Goal: Use online tool/utility: Utilize a website feature to perform a specific function

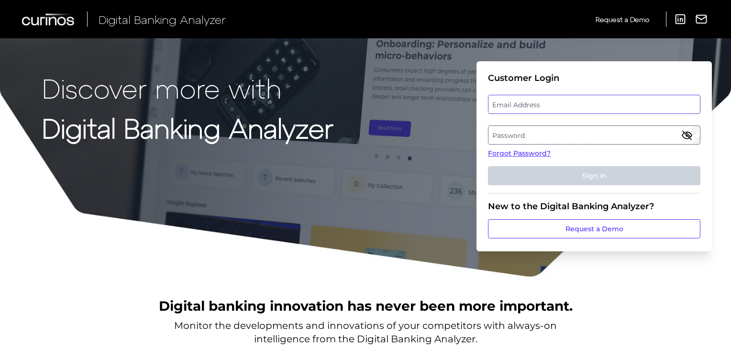
type input "[PERSON_NAME][EMAIL_ADDRESS][PERSON_NAME][DOMAIN_NAME]"
click at [573, 176] on button "Sign In" at bounding box center [594, 175] width 212 height 19
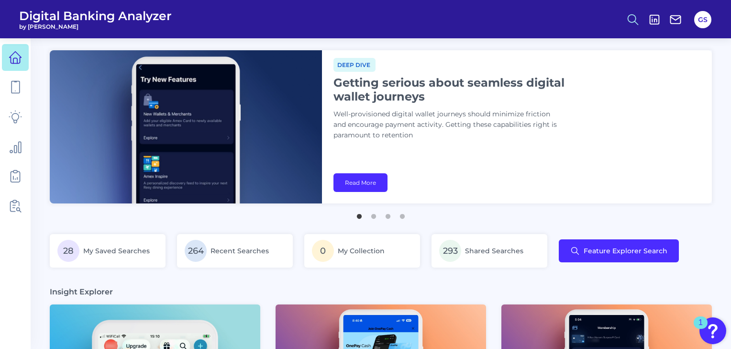
click at [632, 21] on icon at bounding box center [632, 19] width 13 height 13
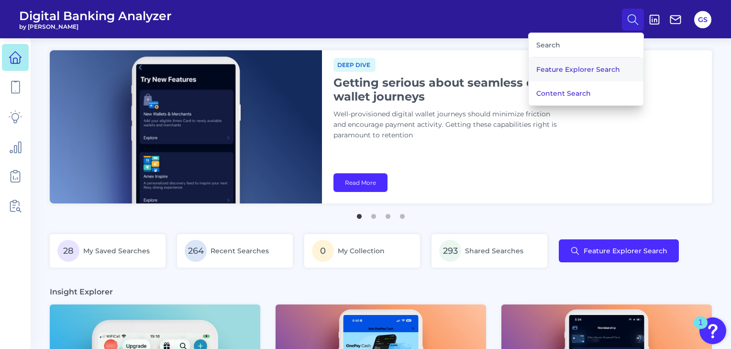
click at [604, 67] on button "Feature Explorer Search" at bounding box center [585, 69] width 115 height 24
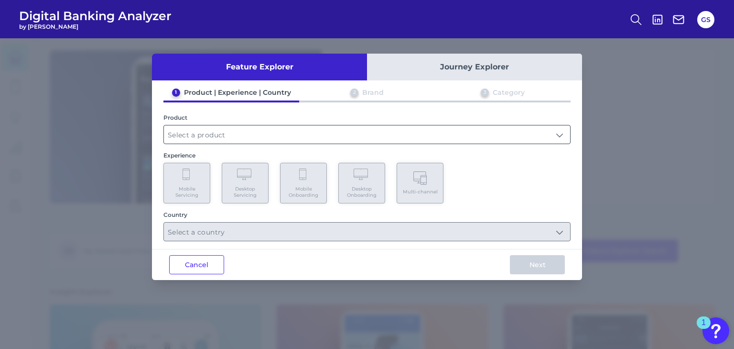
click at [275, 133] on input "text" at bounding box center [367, 134] width 406 height 18
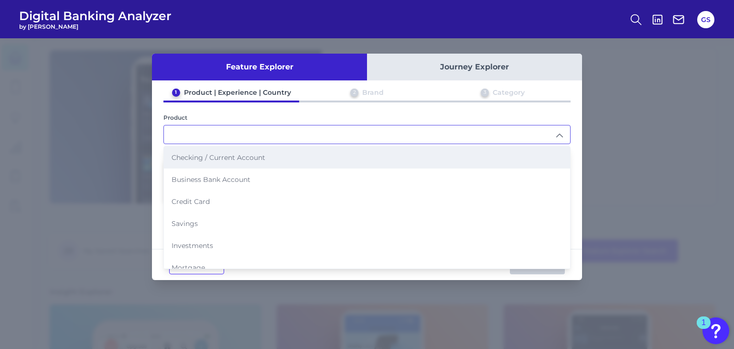
click at [280, 161] on li "Checking / Current Account" at bounding box center [367, 157] width 406 height 22
type input "Checking / Current Account"
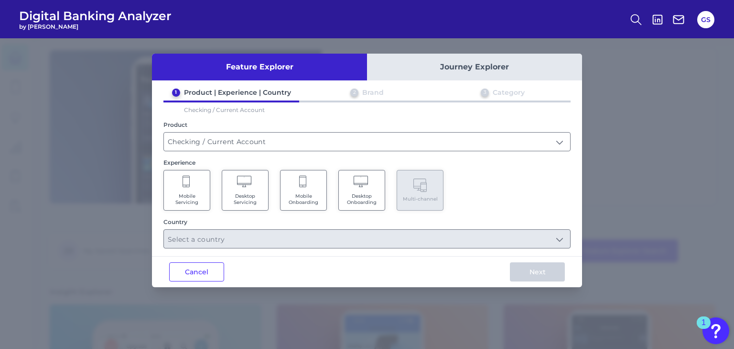
click at [294, 197] on span "Mobile Onboarding" at bounding box center [303, 199] width 36 height 12
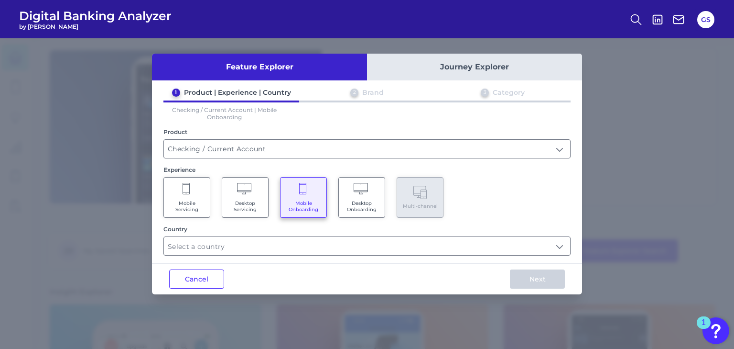
drag, startPoint x: 193, startPoint y: 196, endPoint x: 211, endPoint y: 215, distance: 26.1
click at [193, 197] on Servicing "Mobile Servicing" at bounding box center [187, 197] width 47 height 41
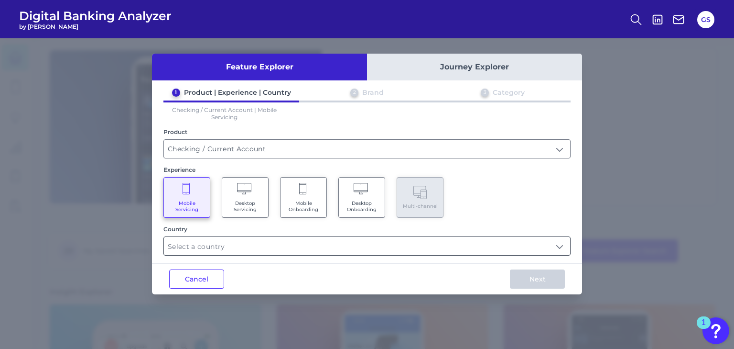
click at [231, 241] on input "text" at bounding box center [367, 246] width 406 height 18
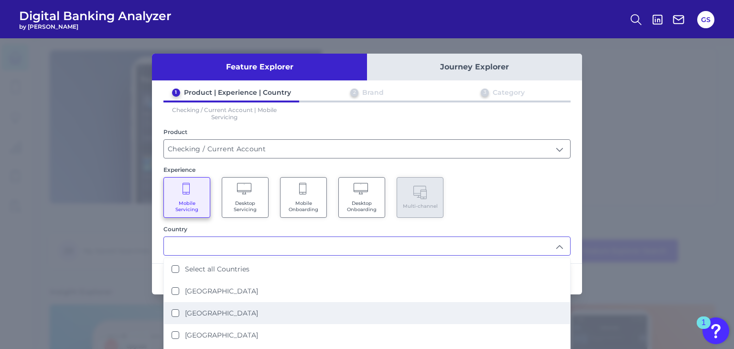
click at [249, 308] on li "[GEOGRAPHIC_DATA]" at bounding box center [367, 313] width 406 height 22
type input "[GEOGRAPHIC_DATA]"
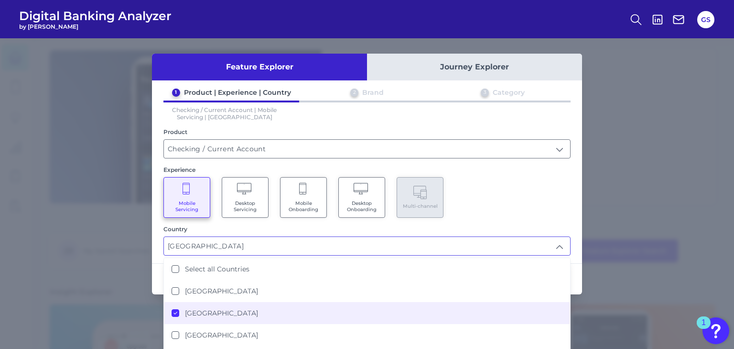
click at [509, 180] on div "Mobile Servicing Desktop Servicing Mobile Onboarding Desktop Onboarding Multi-c…" at bounding box center [367, 197] width 407 height 41
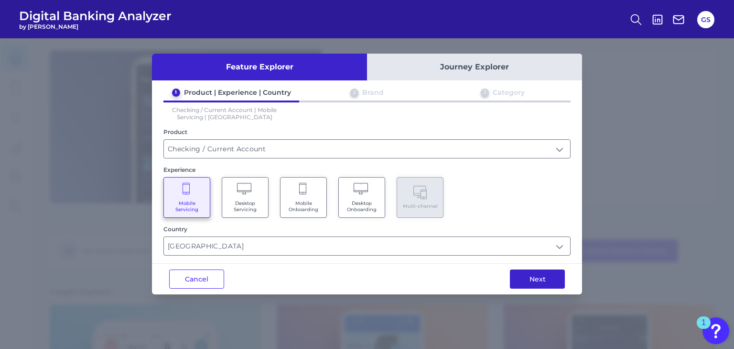
click at [545, 275] on button "Next" at bounding box center [537, 278] width 55 height 19
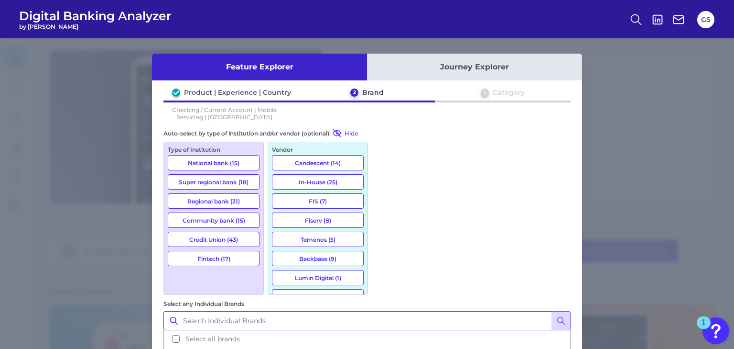
click at [415, 311] on input "Select any Individual Brands" at bounding box center [367, 320] width 407 height 19
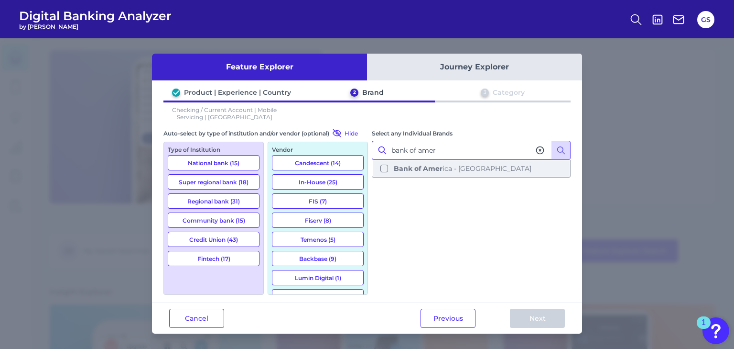
click at [436, 173] on button "Bank of Amer ica - [GEOGRAPHIC_DATA]" at bounding box center [471, 168] width 197 height 16
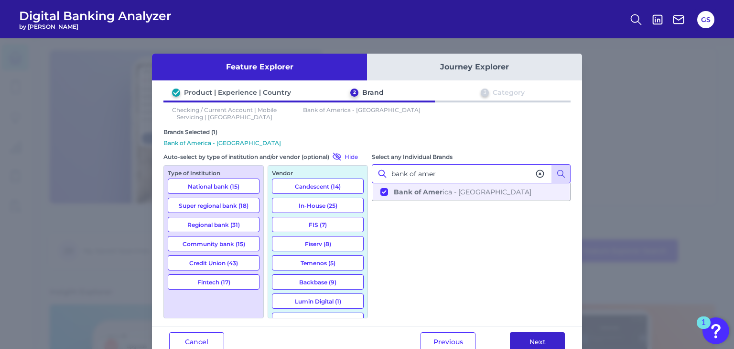
type input "bank of amer"
click at [530, 339] on button "Next" at bounding box center [537, 341] width 55 height 19
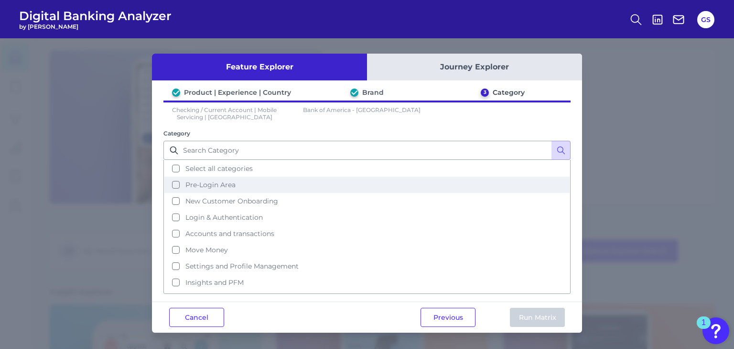
drag, startPoint x: 214, startPoint y: 170, endPoint x: 243, endPoint y: 179, distance: 30.1
click at [215, 170] on span "Select all categories" at bounding box center [218, 168] width 67 height 9
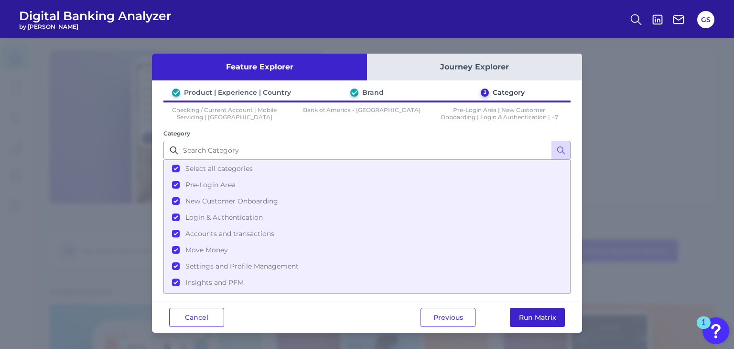
click at [528, 314] on button "Run Matrix" at bounding box center [537, 316] width 55 height 19
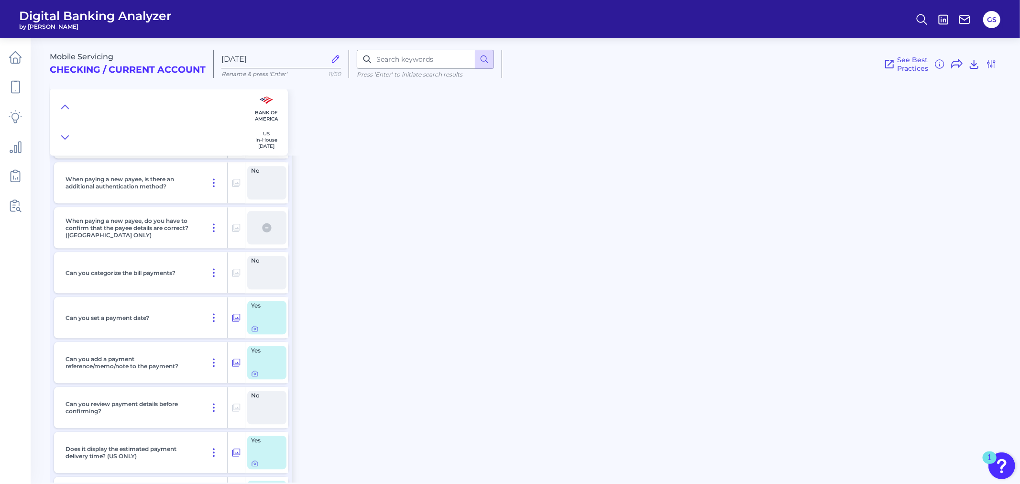
scroll to position [4940, 0]
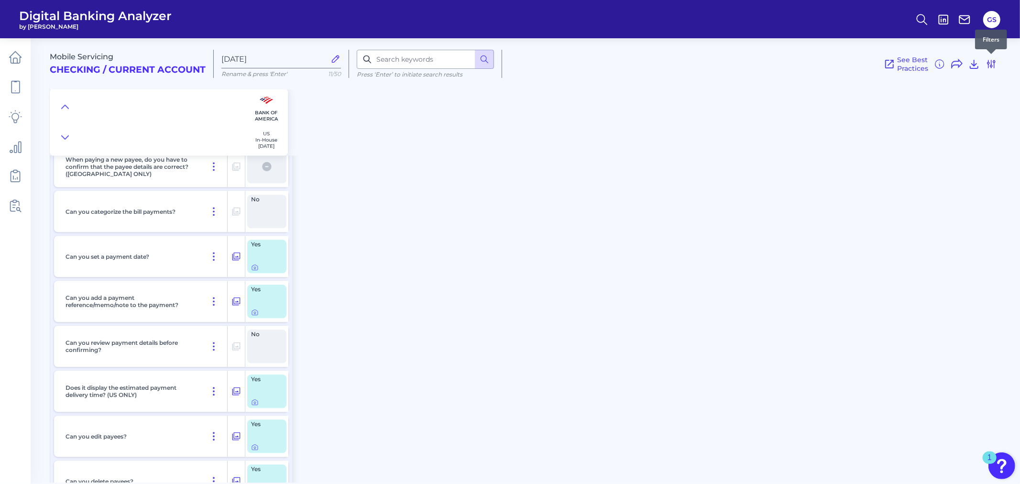
click at [734, 67] on icon at bounding box center [990, 63] width 11 height 11
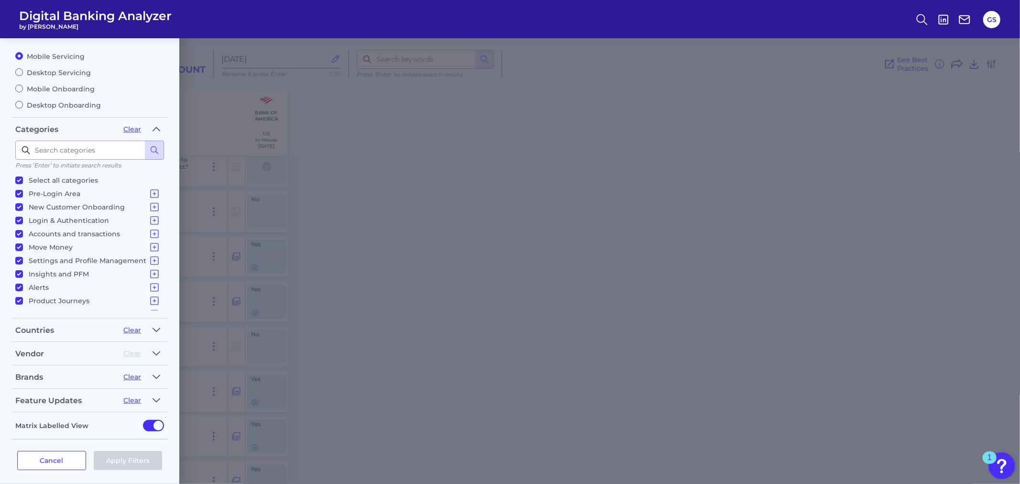
scroll to position [54, 0]
